Goal: Find specific page/section: Find specific page/section

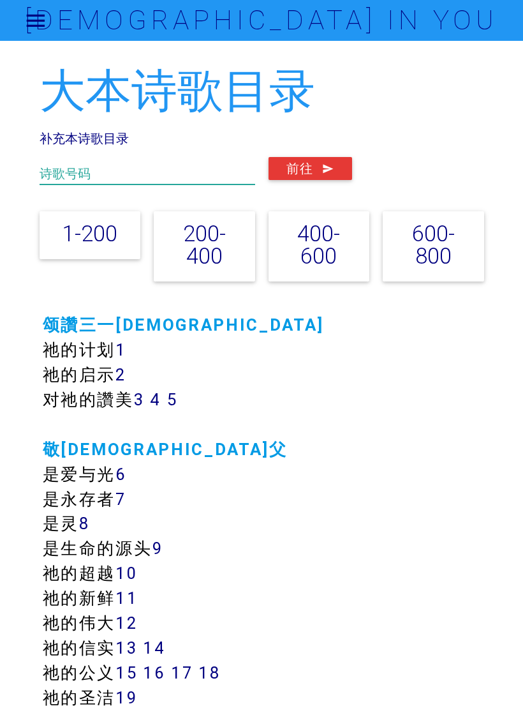
click at [176, 174] on input "text" at bounding box center [148, 170] width 216 height 27
click at [308, 167] on button "前往" at bounding box center [311, 168] width 84 height 23
click at [313, 172] on button "前往" at bounding box center [311, 168] width 84 height 23
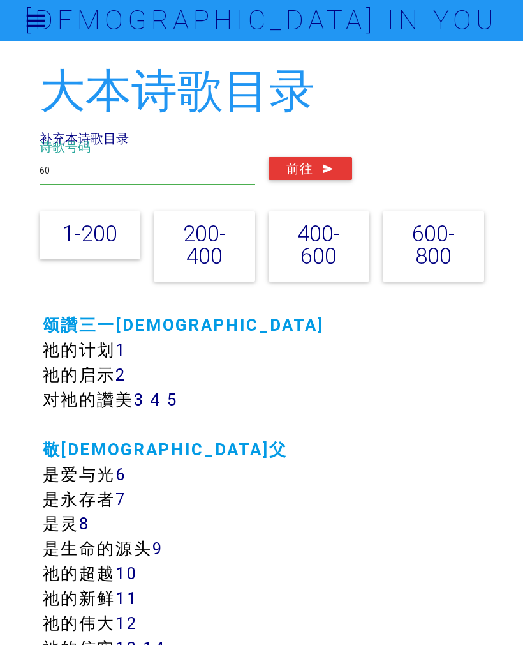
click at [151, 183] on input "60" at bounding box center [148, 170] width 216 height 27
type input "6"
click at [317, 163] on button "前往" at bounding box center [311, 168] width 84 height 23
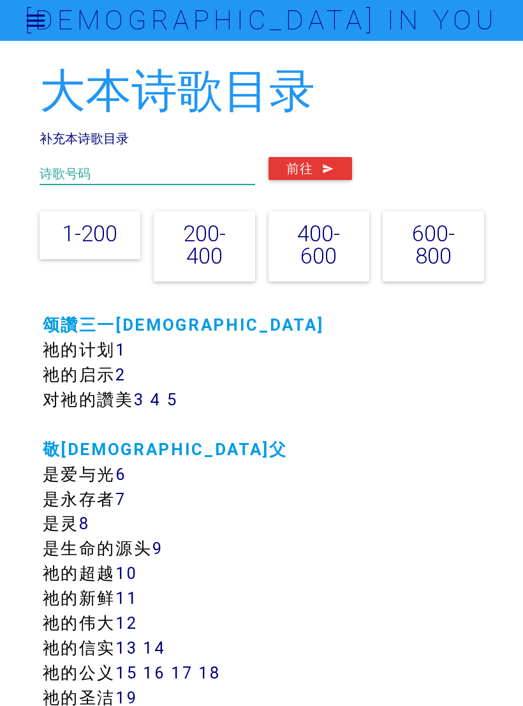
click at [106, 181] on input "text" at bounding box center [148, 170] width 216 height 27
type input "36"
click at [317, 172] on button "前往" at bounding box center [311, 168] width 84 height 23
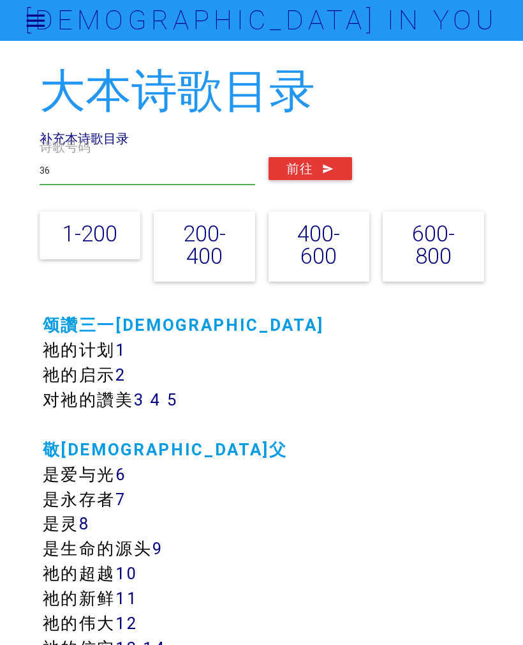
click at [158, 141] on div "大本诗歌目录 补充本诗歌目录 36 诗歌号码 前往 1-200 200-400 400-600 600-800" at bounding box center [262, 178] width 445 height 225
click at [125, 136] on link "补充本诗歌目录" at bounding box center [84, 138] width 89 height 16
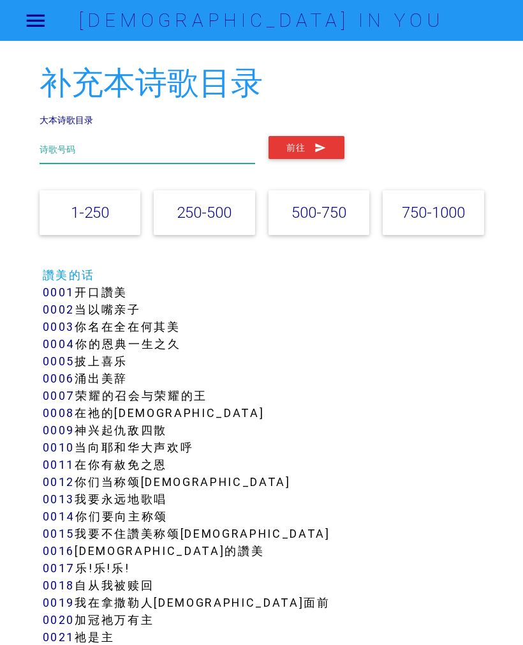
click at [98, 139] on input "text" at bounding box center [148, 149] width 216 height 27
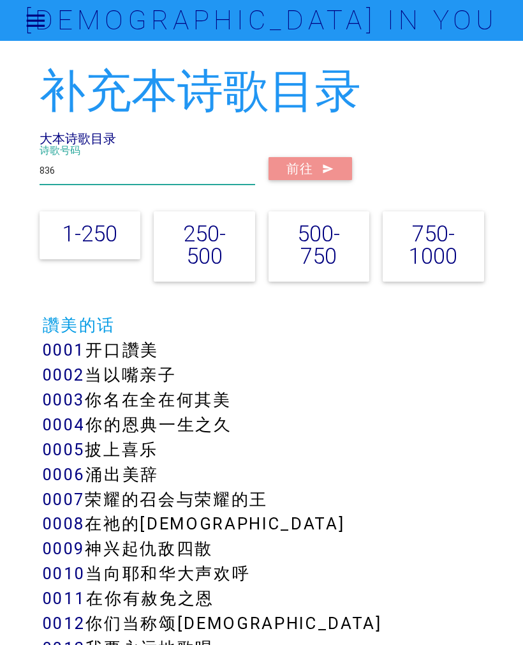
type input "836"
click at [312, 172] on button "前往" at bounding box center [311, 168] width 84 height 23
